Goal: Browse casually

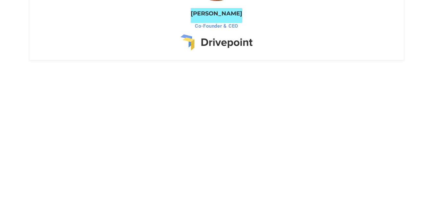
scroll to position [588, 0]
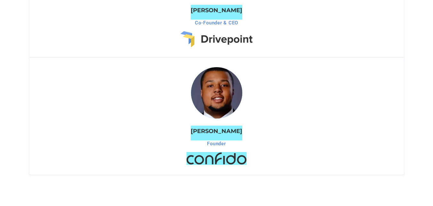
click at [76, 146] on div "[PERSON_NAME] Founder" at bounding box center [216, 115] width 375 height 117
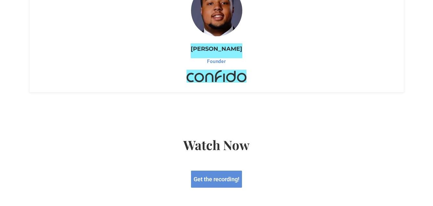
scroll to position [641, 0]
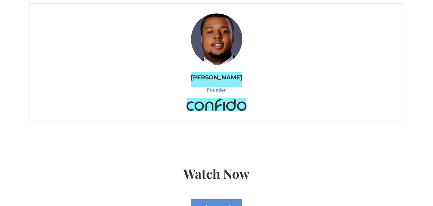
click at [230, 103] on img at bounding box center [217, 104] width 60 height 13
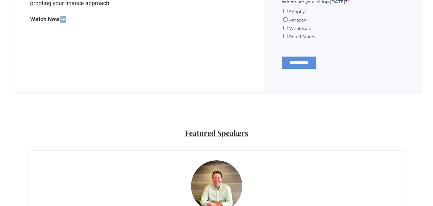
scroll to position [0, 0]
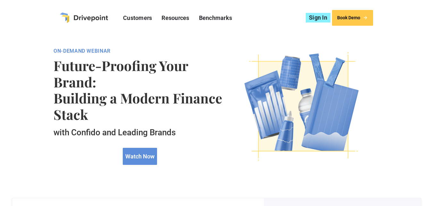
click at [84, 16] on img "home" at bounding box center [84, 18] width 48 height 11
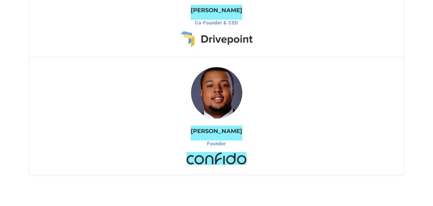
scroll to position [481, 0]
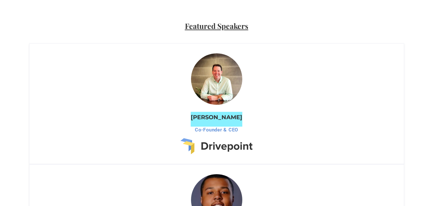
drag, startPoint x: 242, startPoint y: 118, endPoint x: 138, endPoint y: 133, distance: 105.3
click at [138, 133] on div "[PERSON_NAME] Co-Founder & CEO" at bounding box center [216, 103] width 375 height 121
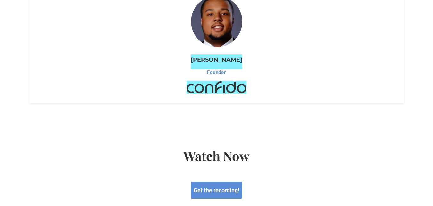
scroll to position [846, 0]
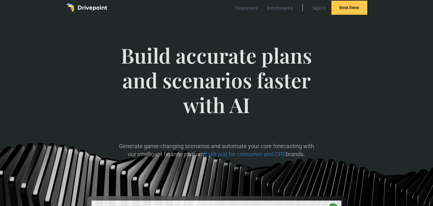
scroll to position [0, 0]
